Goal: Book appointment/travel/reservation

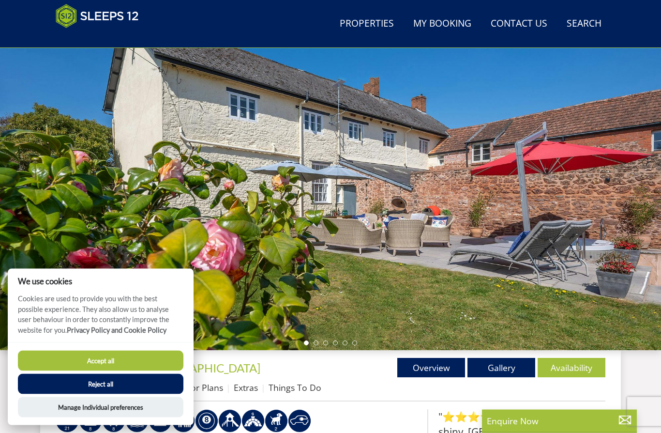
scroll to position [58, 0]
click at [113, 394] on button "Reject all" at bounding box center [101, 384] width 166 height 20
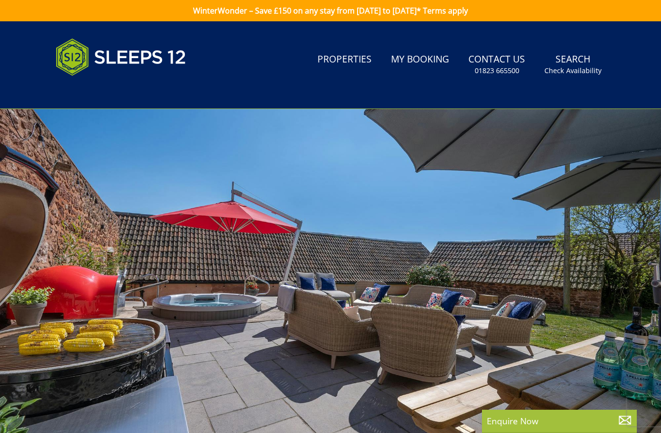
click at [323, 5] on link "WinterWonder – Save £150 on any stay from [DATE] to [DATE]* Terms apply" at bounding box center [330, 10] width 661 height 21
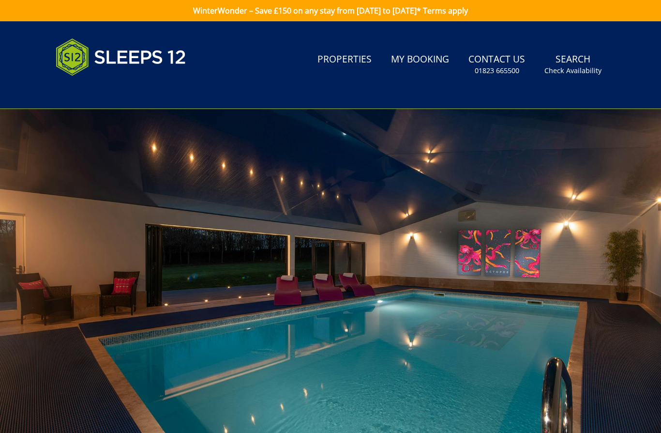
click at [15, 286] on div at bounding box center [330, 278] width 661 height 339
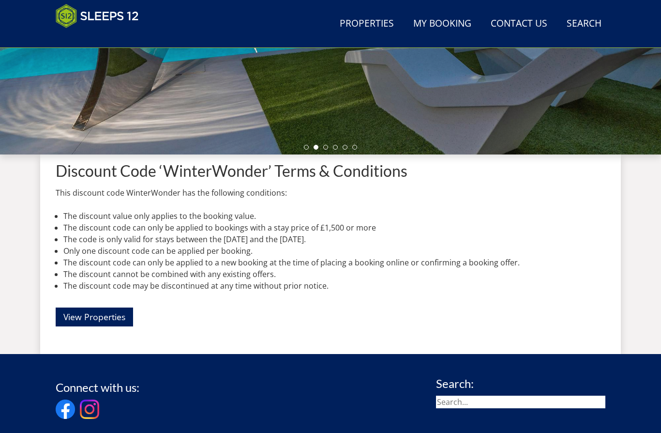
scroll to position [254, 0]
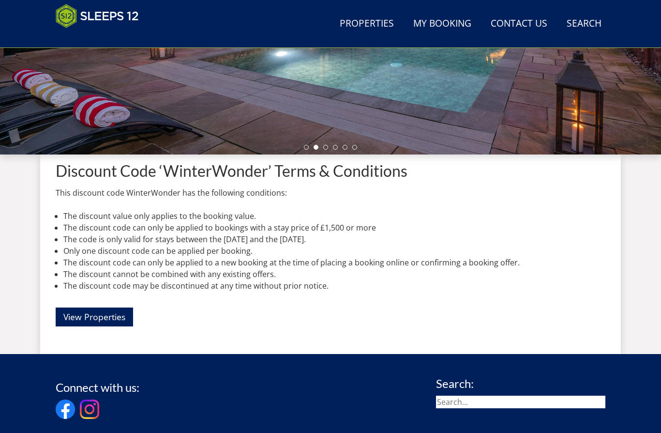
click at [87, 320] on link "View Properties" at bounding box center [94, 316] width 77 height 19
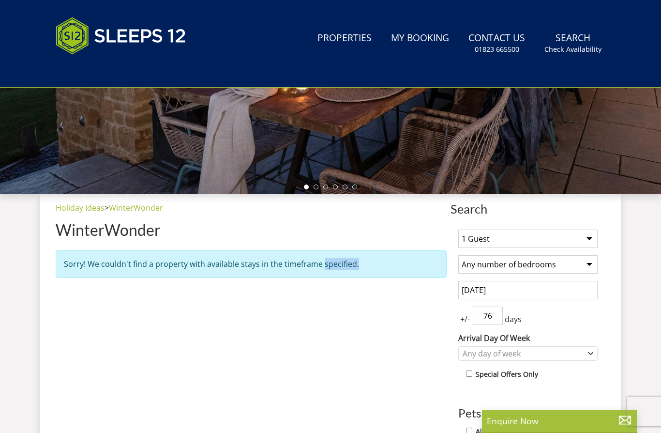
click at [591, 239] on select "1 Guest 2 Guests 3 Guests 4 Guests 5 Guests 6 Guests 7 Guests 8 Guests 9 Guests…" at bounding box center [527, 238] width 139 height 18
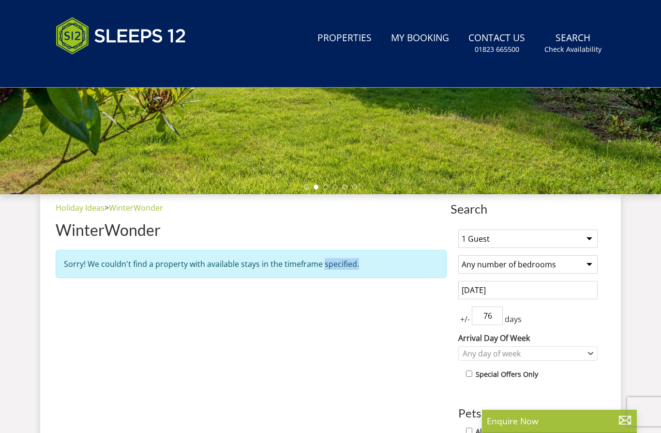
select select "9"
click at [592, 262] on select "Any number of bedrooms 3 Bedrooms 4 Bedrooms 5 Bedrooms 6 Bedrooms 7 Bedrooms 8…" at bounding box center [527, 264] width 139 height 18
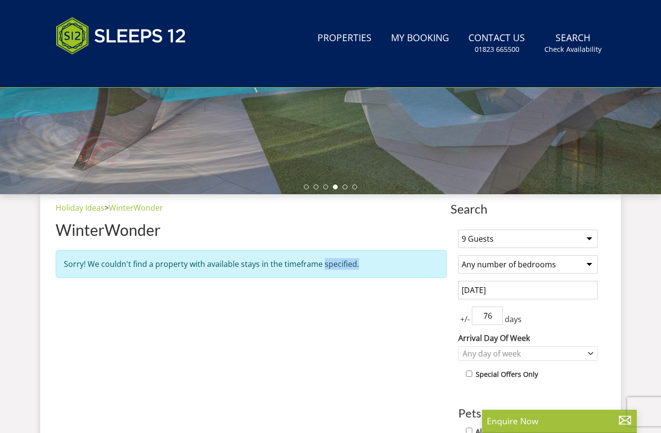
select select "5"
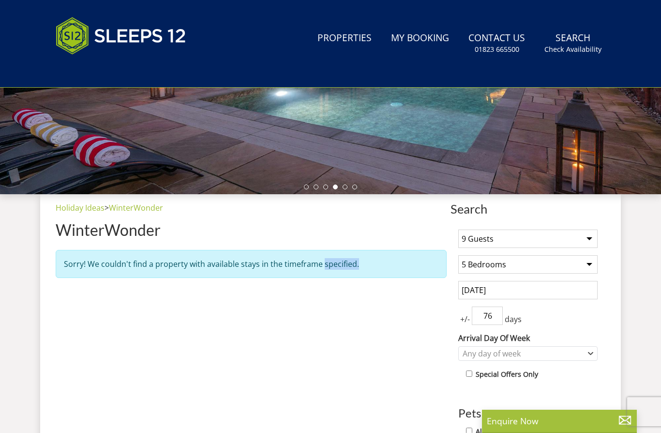
click at [491, 318] on input "76" at bounding box center [487, 315] width 31 height 18
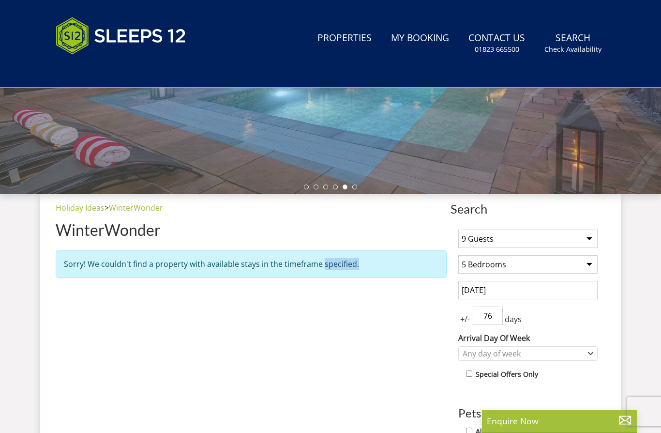
scroll to position [253, 0]
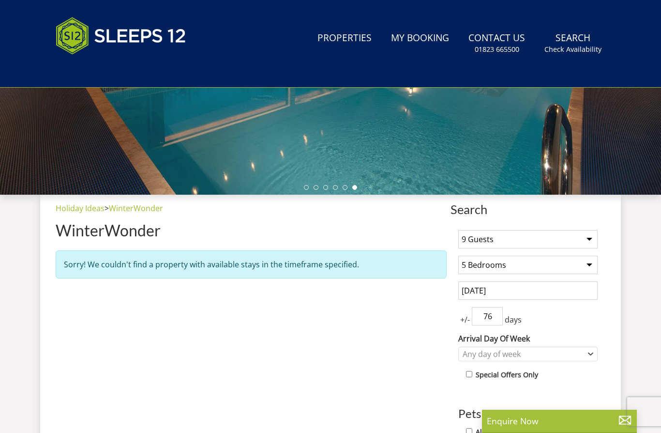
type input "376"
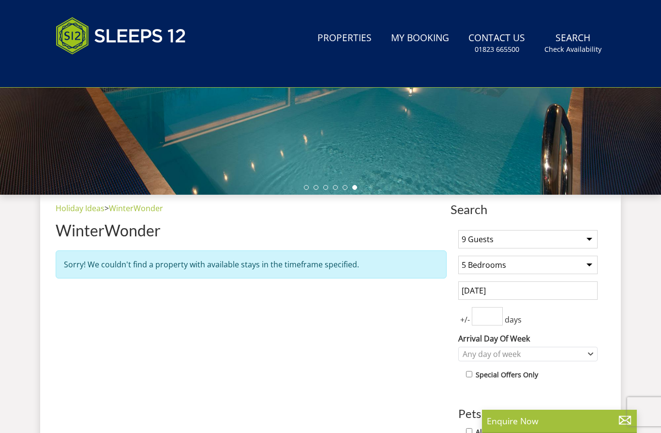
type input "3.76"
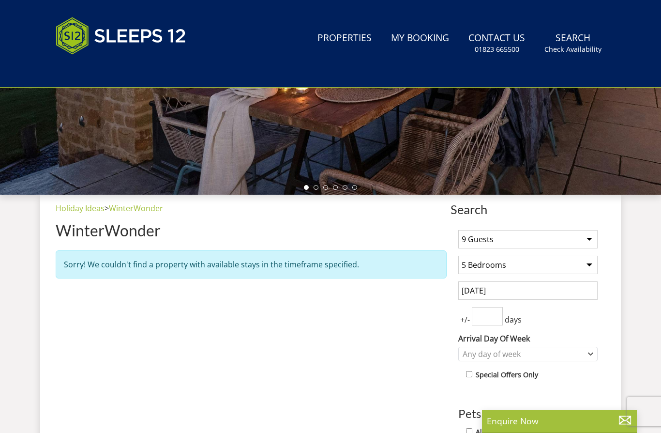
click at [516, 294] on input "[DATE]" at bounding box center [527, 290] width 139 height 18
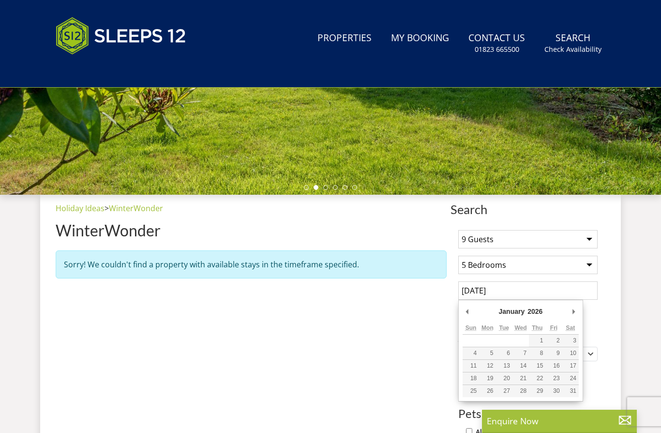
type input "[DATE]"
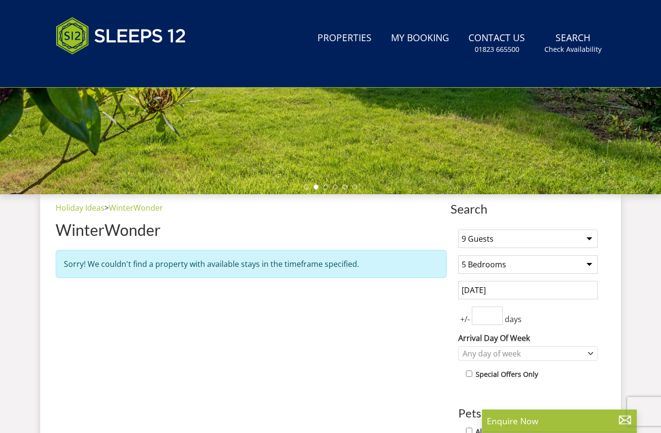
scroll to position [254, 0]
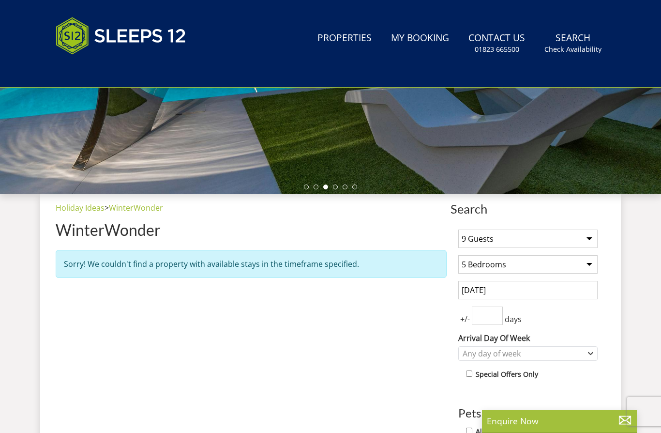
click at [499, 318] on input "number" at bounding box center [487, 315] width 31 height 18
type input "3"
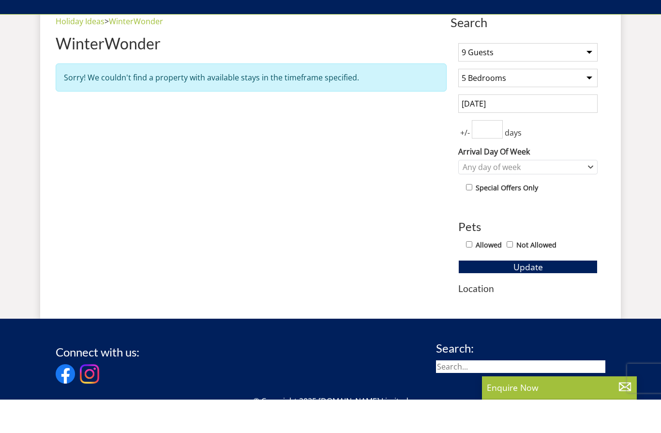
scroll to position [385, 0]
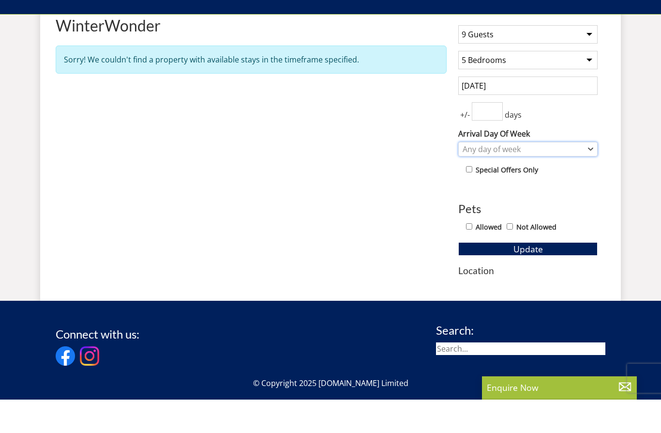
click at [591, 180] on icon "Combobox" at bounding box center [590, 183] width 5 height 6
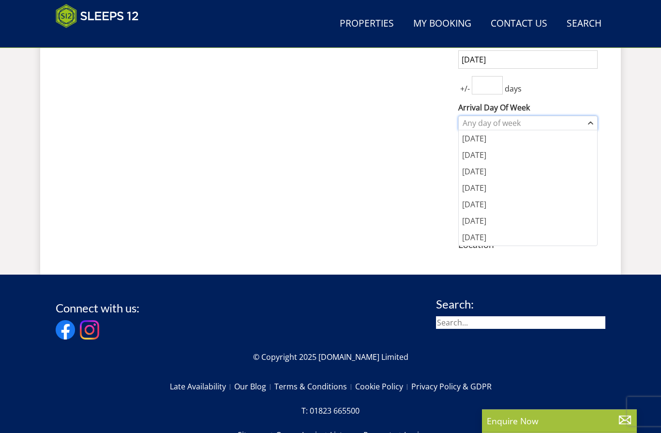
scroll to position [444, 0]
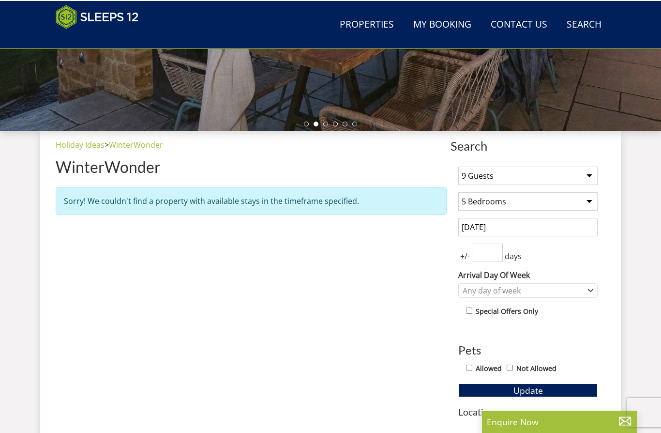
scroll to position [277, 0]
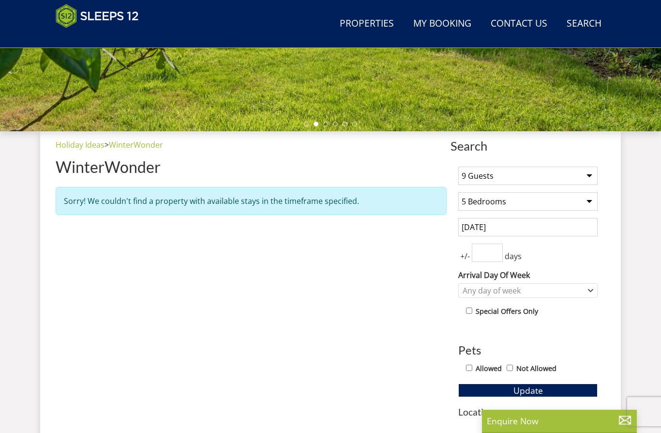
click at [513, 366] on input "Not Allowed" at bounding box center [510, 367] width 6 height 6
checkbox input "true"
click at [528, 389] on span "Update" at bounding box center [529, 390] width 30 height 12
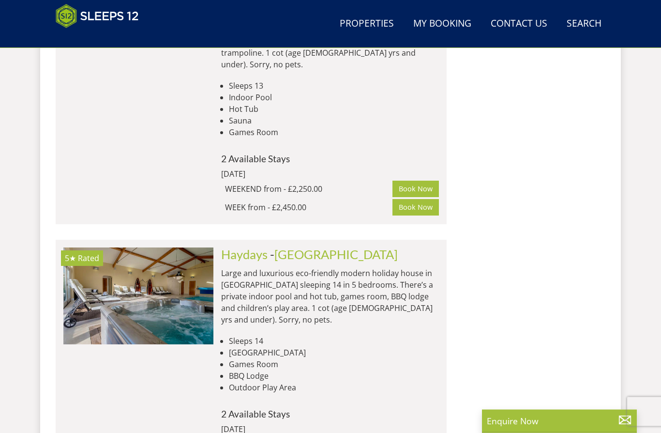
scroll to position [1036, 0]
click at [152, 279] on img at bounding box center [138, 295] width 150 height 97
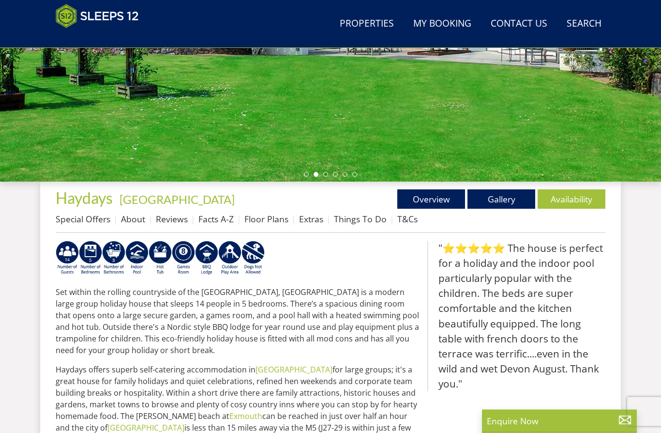
scroll to position [227, 0]
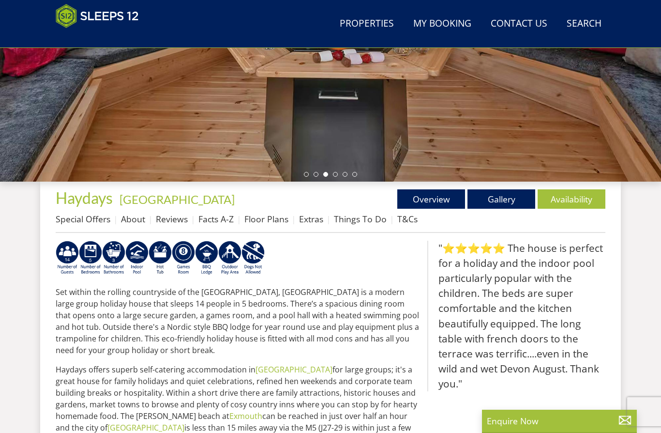
click at [9, 376] on div "Search Menu Properties My Booking Contact Us [PHONE_NUMBER] Search Check Availa…" at bounding box center [330, 357] width 661 height 1124
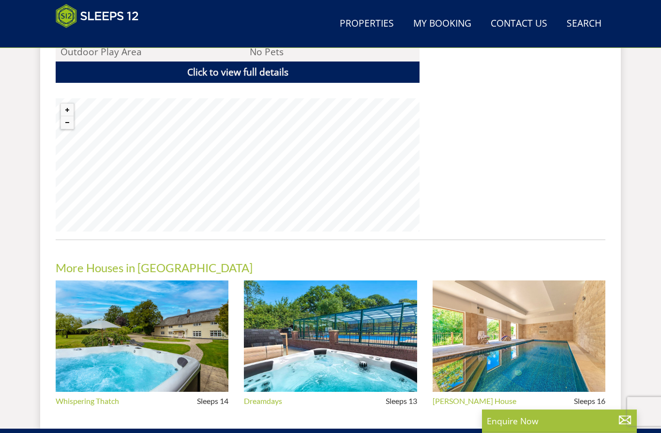
scroll to position [717, 0]
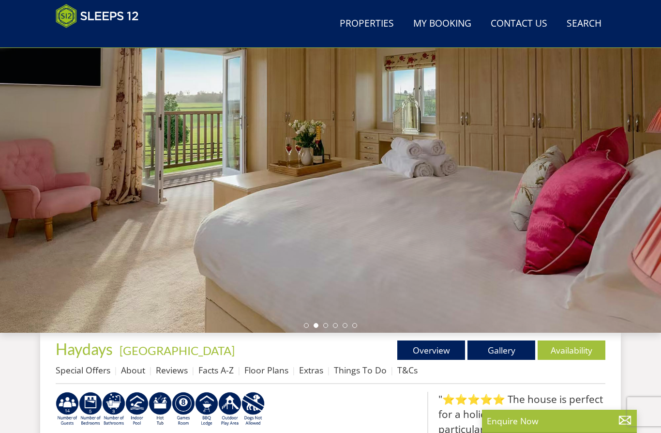
select select "9"
select select "5"
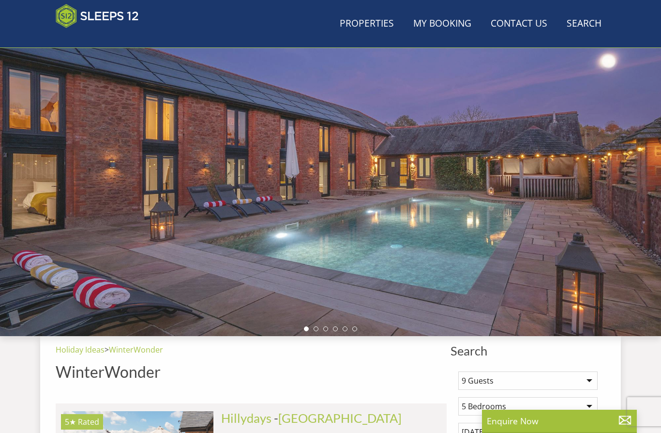
scroll to position [0, 3155]
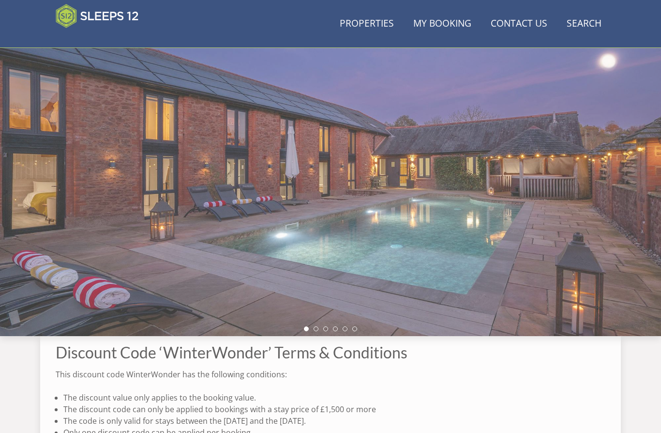
scroll to position [254, 0]
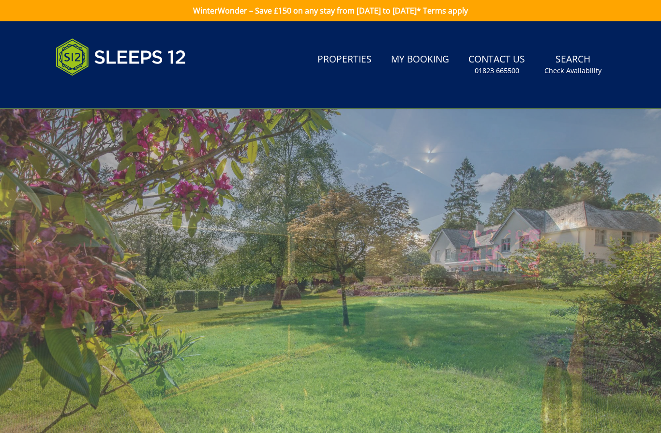
click at [573, 67] on small "Check Availability" at bounding box center [573, 71] width 57 height 10
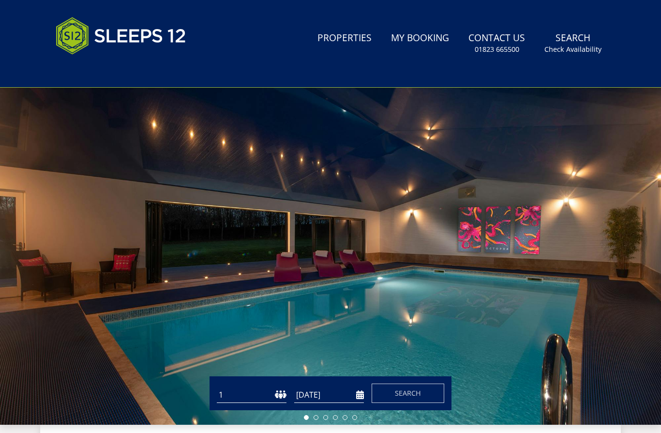
scroll to position [48, 0]
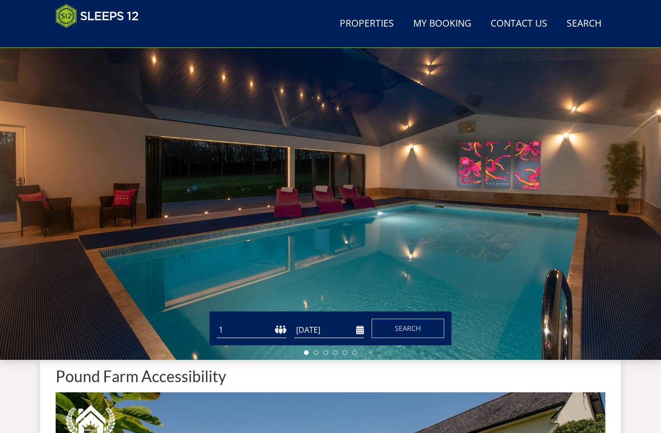
click at [295, 330] on input "[DATE]" at bounding box center [329, 330] width 70 height 16
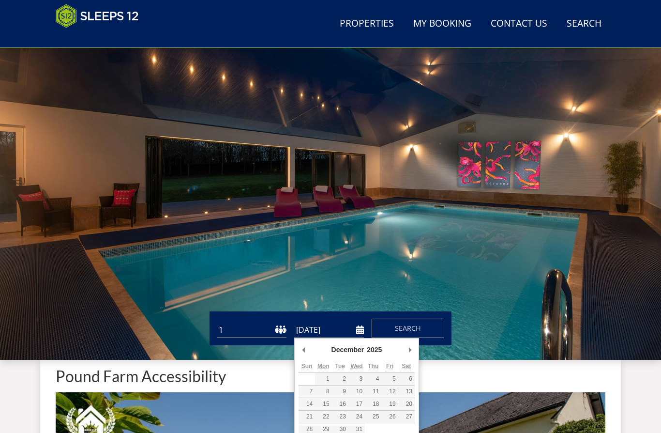
type input "23/12/2025"
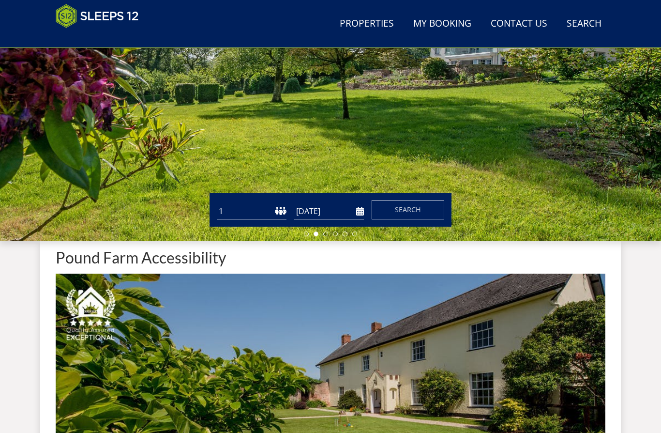
scroll to position [167, 0]
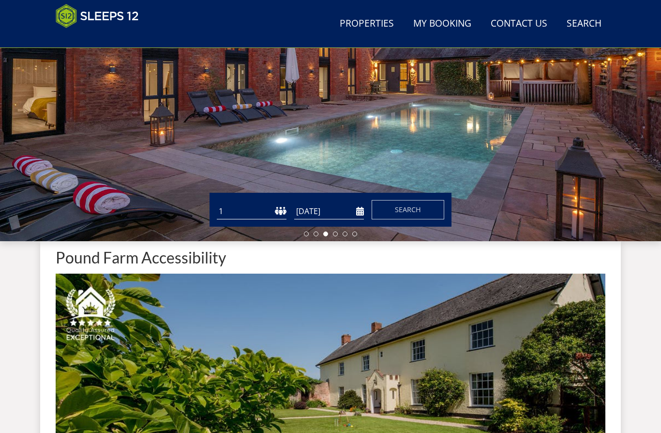
click at [395, 215] on button "Search" at bounding box center [408, 209] width 73 height 19
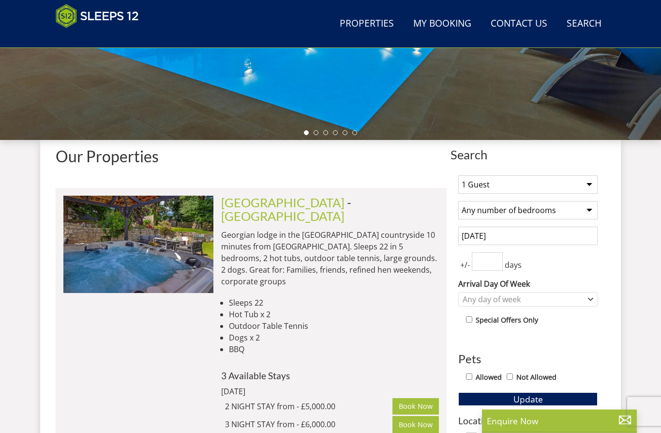
scroll to position [269, 0]
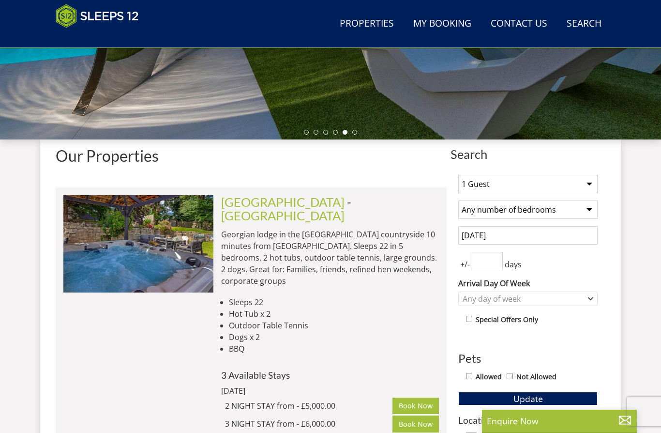
click at [83, 400] on div "Lively Lodge Check Availability More Info" at bounding box center [138, 399] width 150 height 408
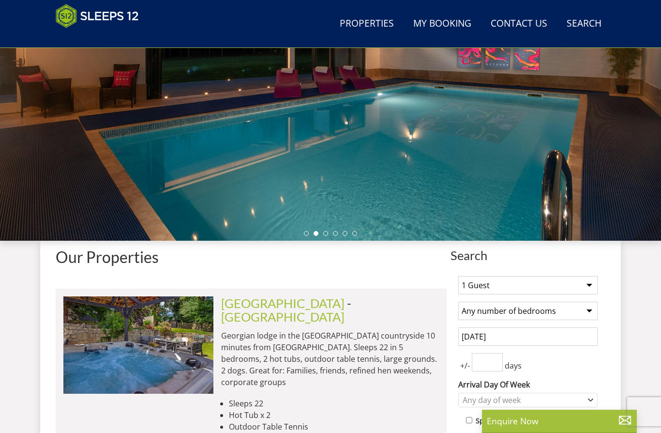
scroll to position [167, 0]
